Goal: Find specific page/section: Find specific page/section

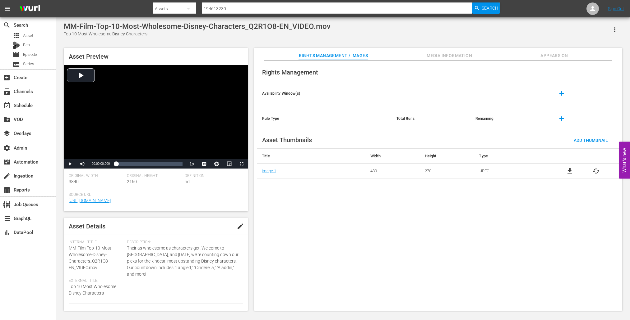
scroll to position [40, 0]
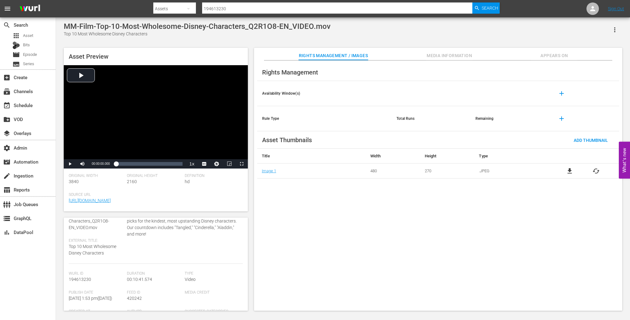
click at [180, 8] on div "Assets" at bounding box center [174, 8] width 43 height 17
click at [17, 46] on div "Channels Series Episodes Bits Assets" at bounding box center [315, 160] width 630 height 320
click at [30, 46] on div "Bits" at bounding box center [28, 45] width 56 height 9
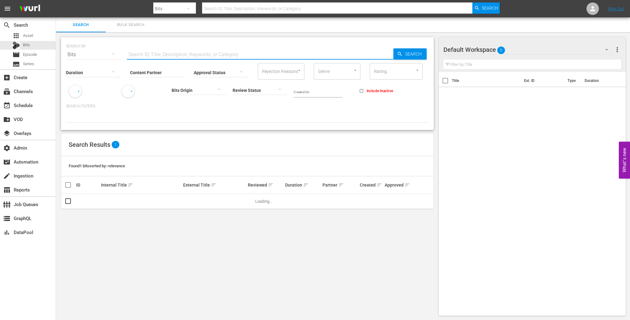
click at [195, 52] on input "text" at bounding box center [260, 54] width 266 height 15
paste input "91719579"
type input "91719579"
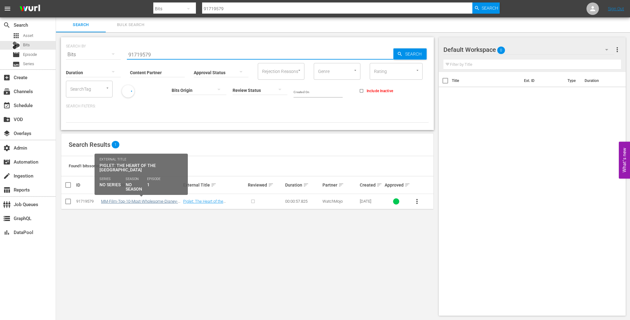
click at [162, 201] on link "MM-Film-Top-10-Most-Wholesome-Disney-Characters_Q2R1O8-EN_VIDEO.mov" at bounding box center [140, 203] width 79 height 9
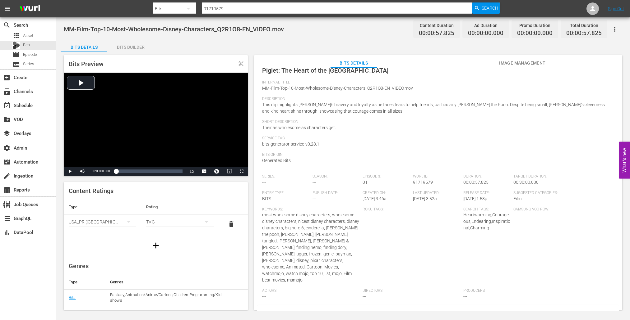
scroll to position [2, 0]
click at [423, 180] on span "91719579" at bounding box center [423, 182] width 20 height 5
copy span "91719579"
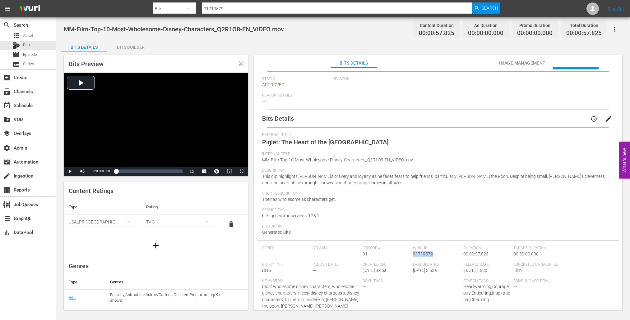
scroll to position [14, 0]
copy span "91719579"
